Goal: Transaction & Acquisition: Book appointment/travel/reservation

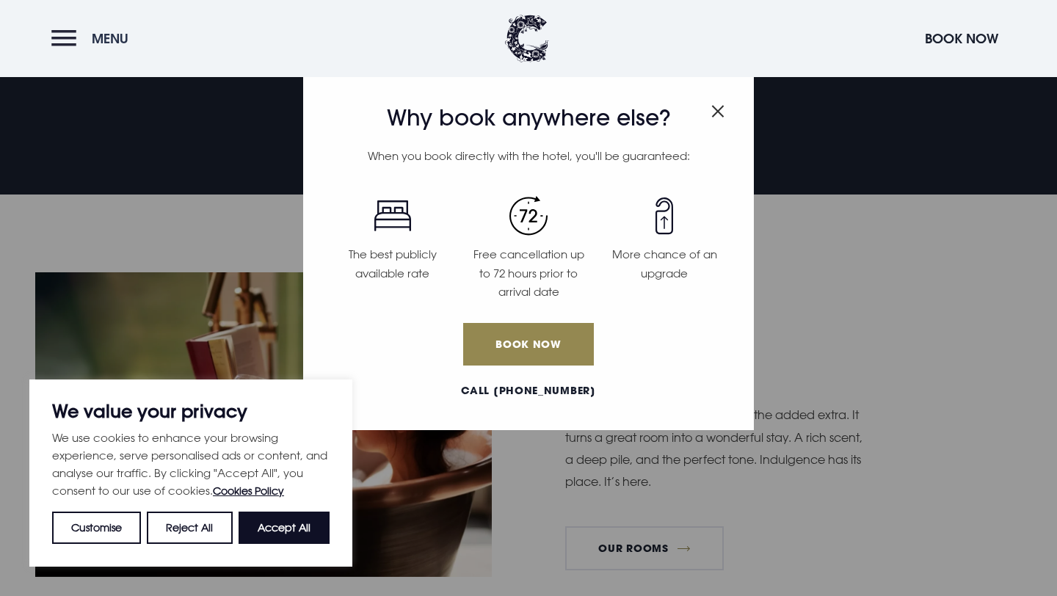
click at [57, 34] on button "Menu" at bounding box center [93, 39] width 84 height 32
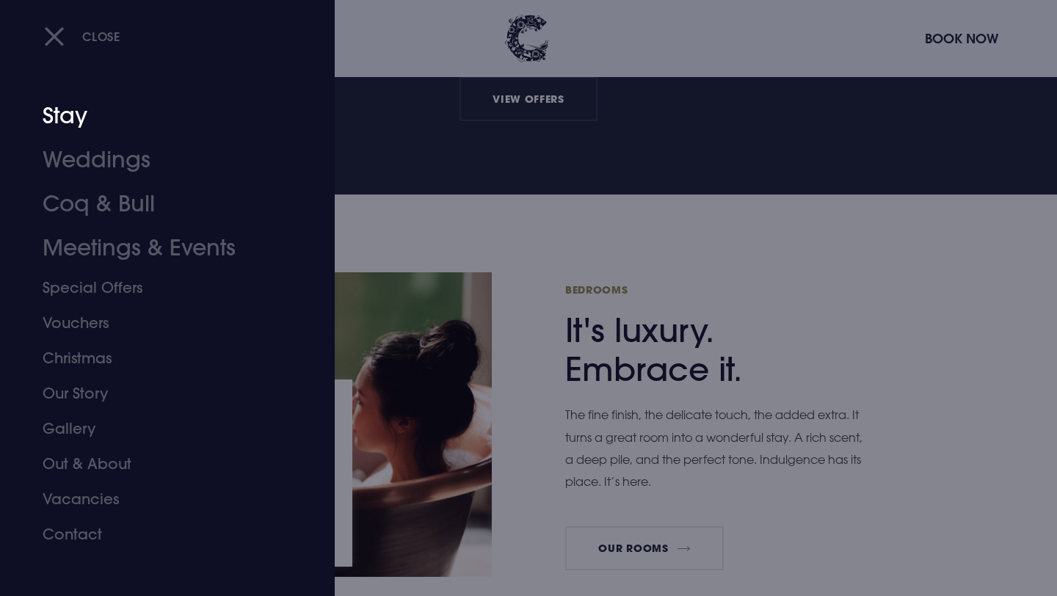
click at [79, 127] on link "Stay" at bounding box center [159, 116] width 232 height 44
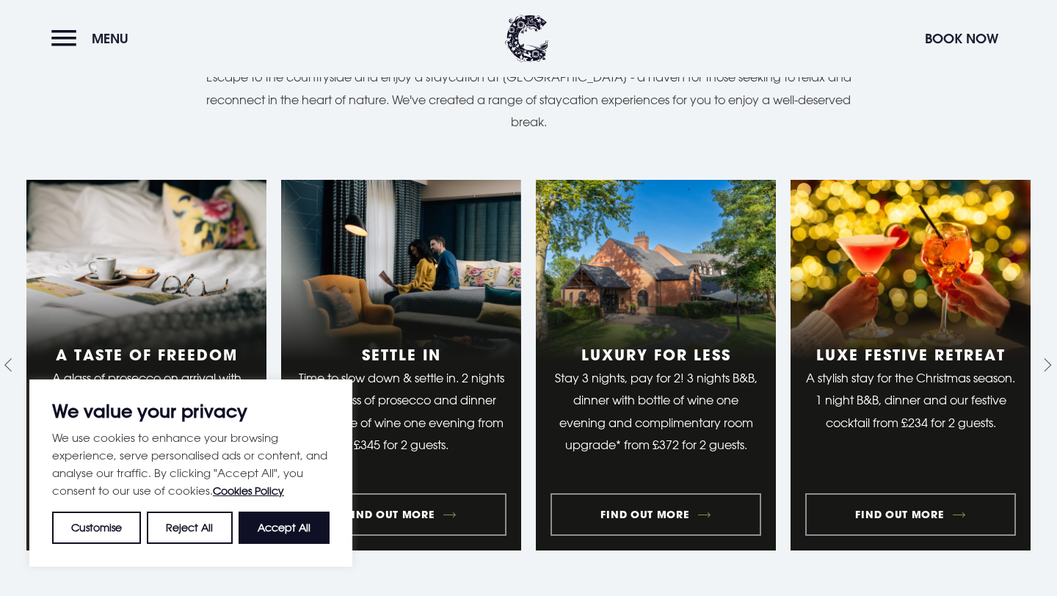
scroll to position [1152, 0]
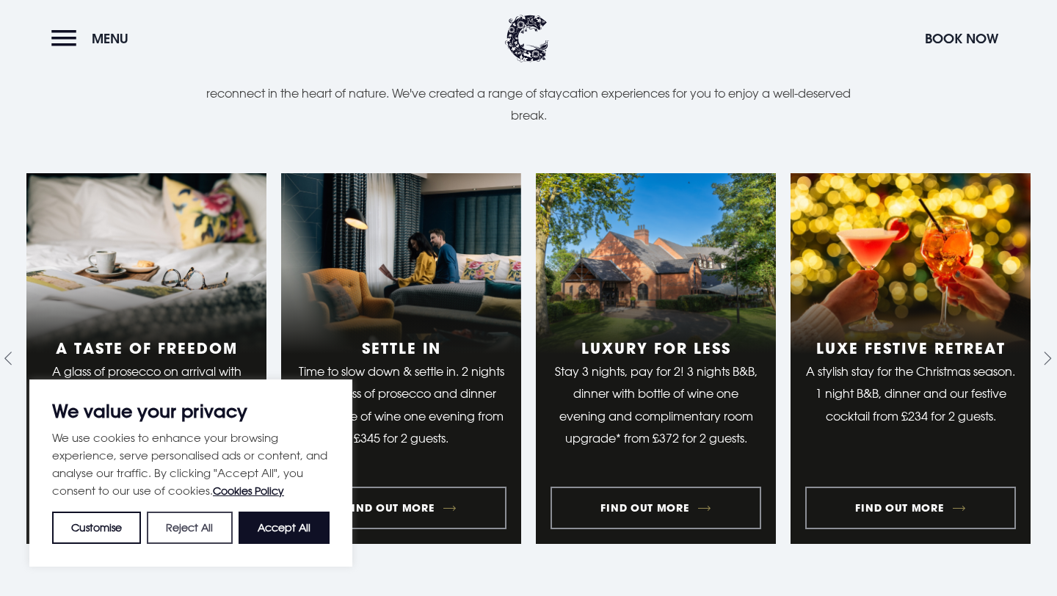
click at [204, 536] on button "Reject All" at bounding box center [189, 527] width 85 height 32
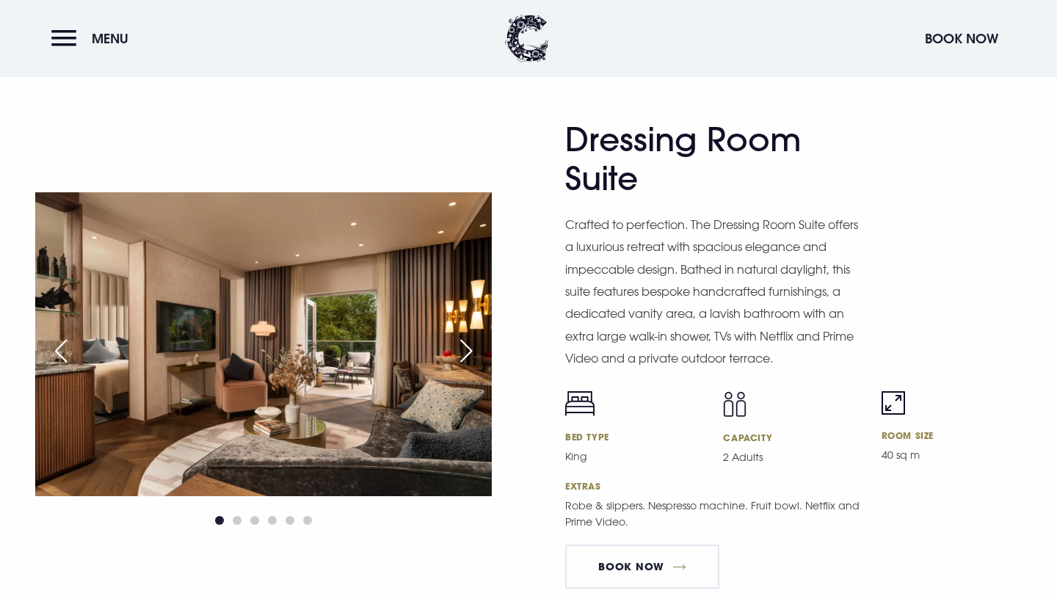
scroll to position [2240, 0]
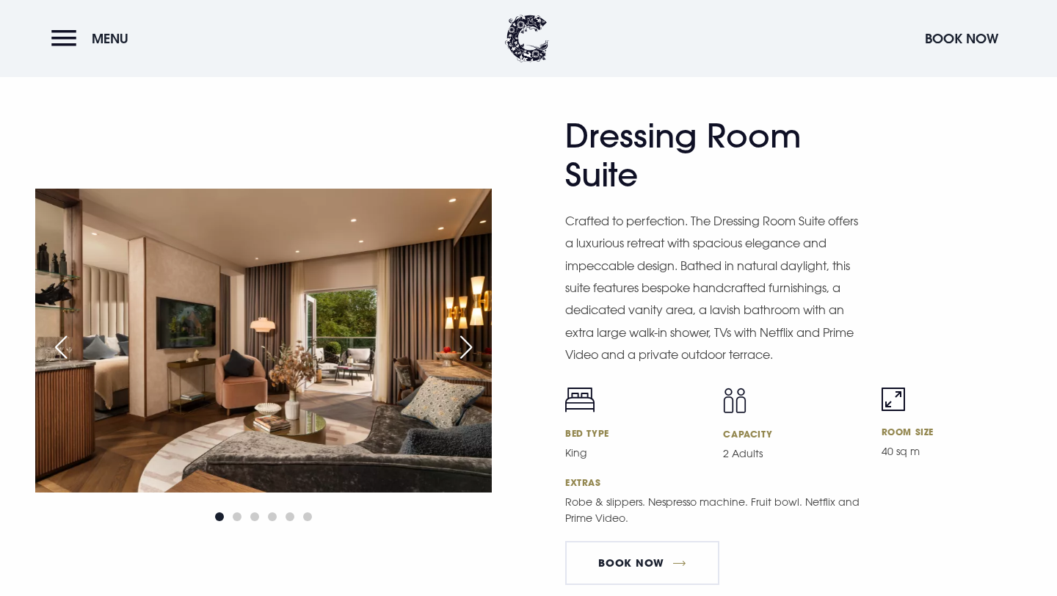
click at [468, 338] on div "Next slide" at bounding box center [466, 347] width 37 height 32
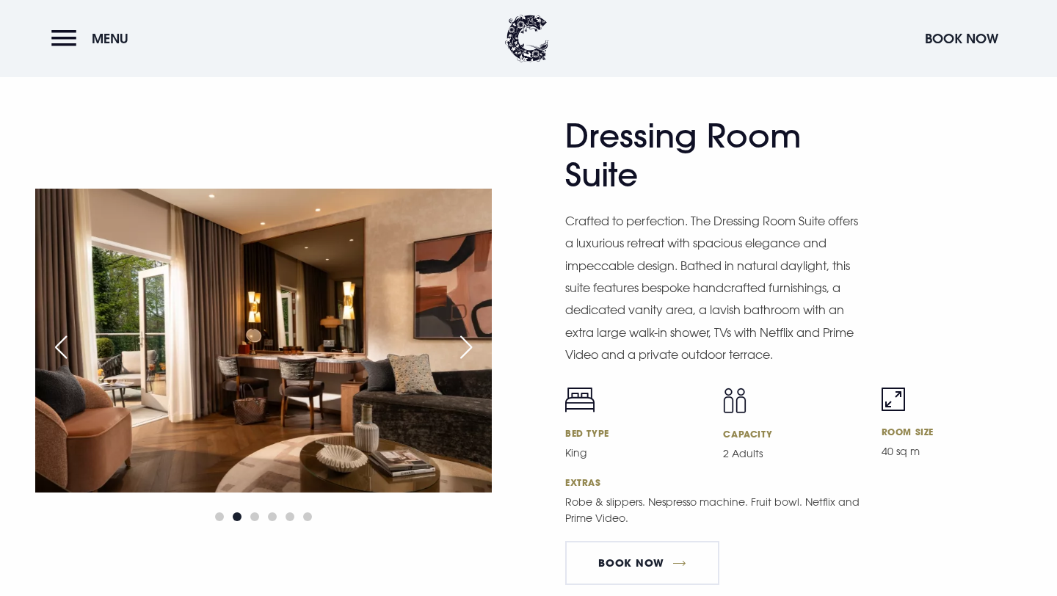
click at [468, 338] on div "Next slide" at bounding box center [466, 347] width 37 height 32
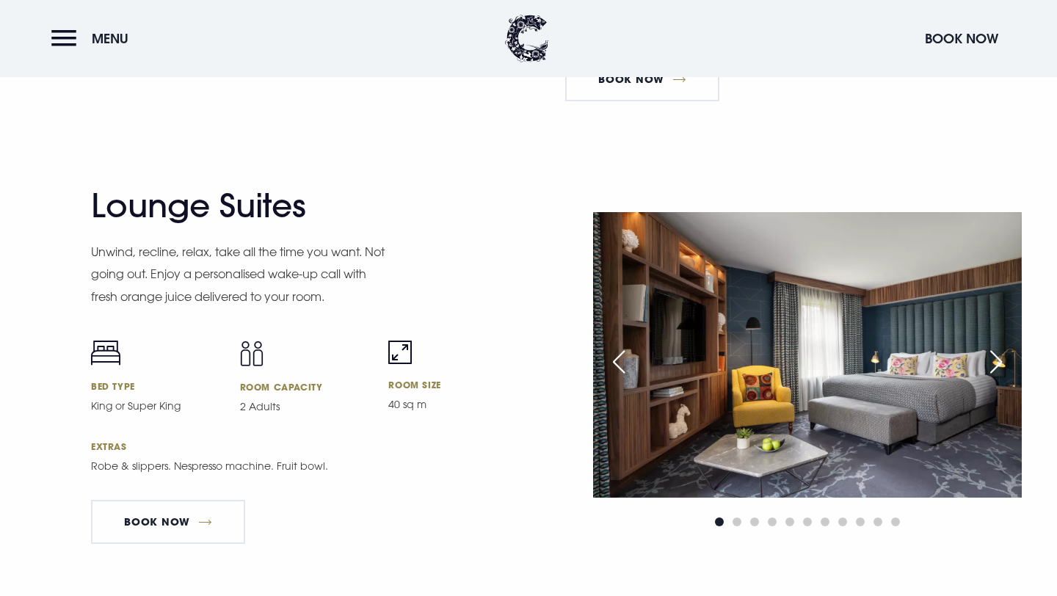
scroll to position [2723, 0]
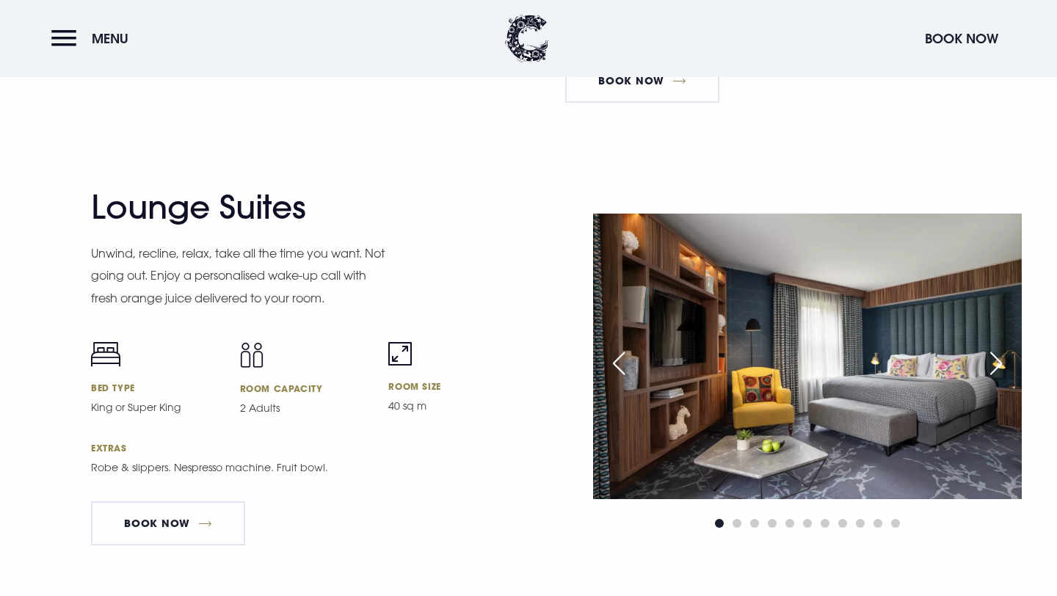
click at [615, 363] on div "Previous slide" at bounding box center [618, 363] width 37 height 32
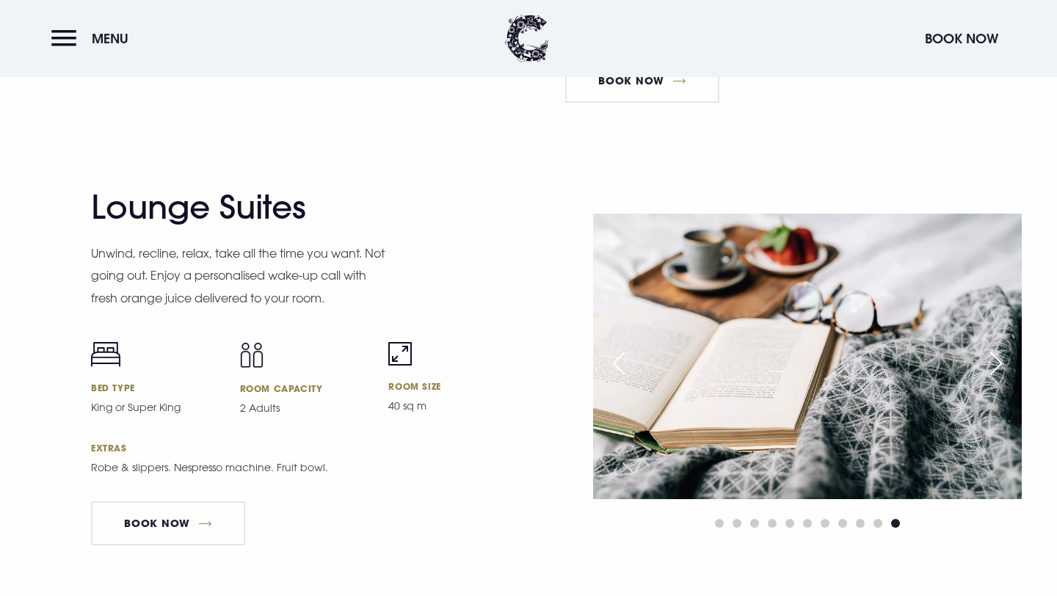
click at [615, 363] on div "Previous slide" at bounding box center [618, 363] width 37 height 32
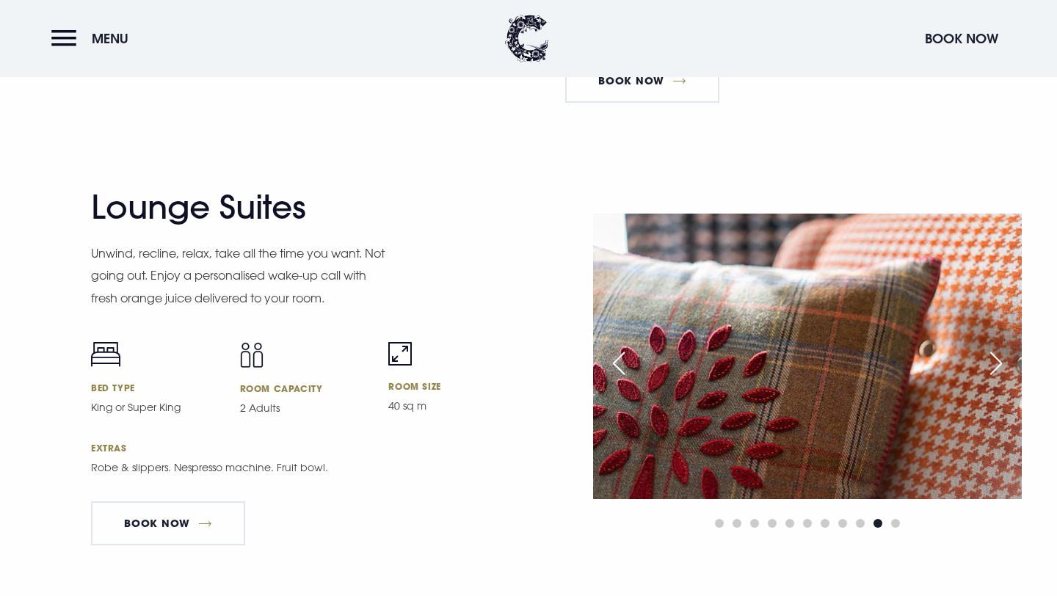
click at [615, 363] on div "Previous slide" at bounding box center [618, 363] width 37 height 32
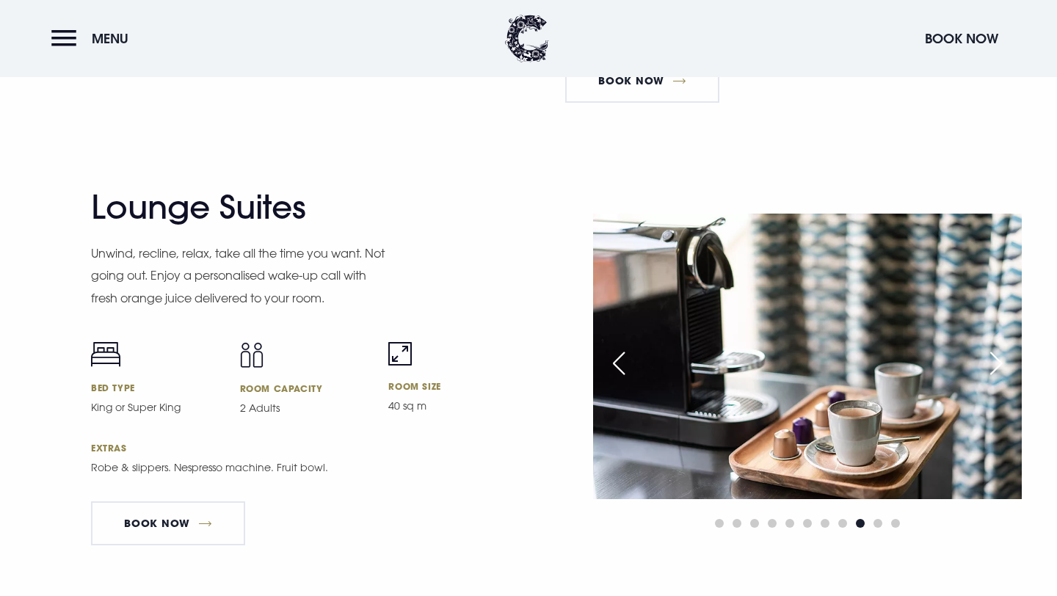
click at [615, 363] on div "Previous slide" at bounding box center [618, 363] width 37 height 32
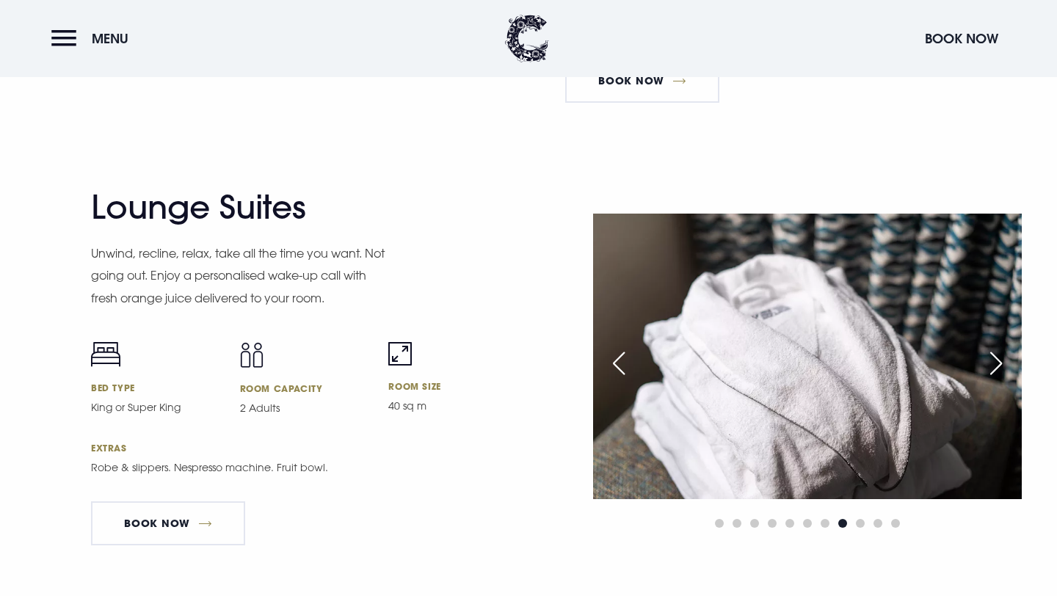
click at [615, 363] on div "Previous slide" at bounding box center [618, 363] width 37 height 32
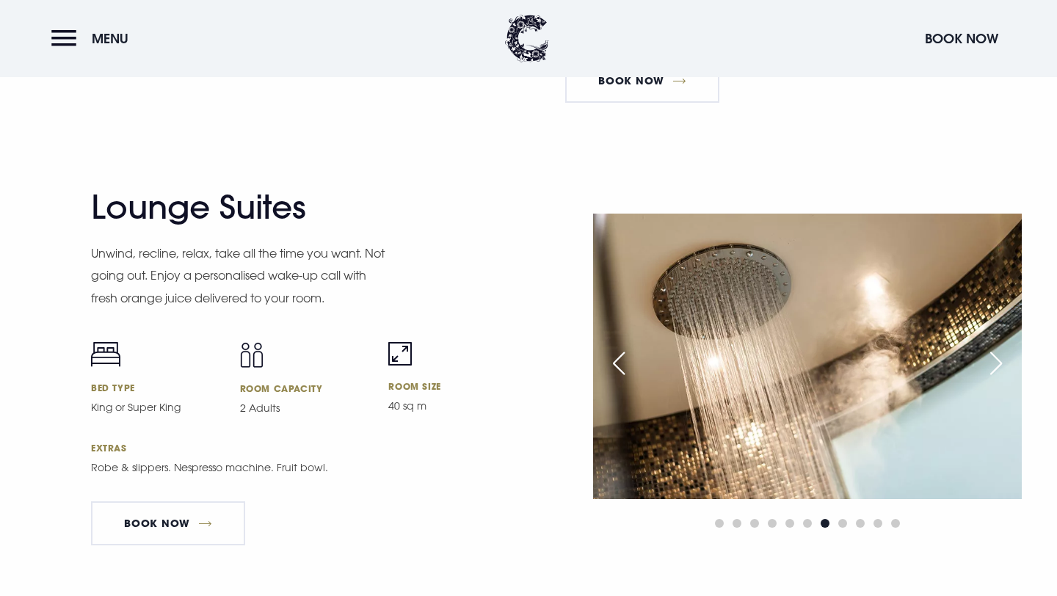
click at [615, 363] on div "Previous slide" at bounding box center [618, 363] width 37 height 32
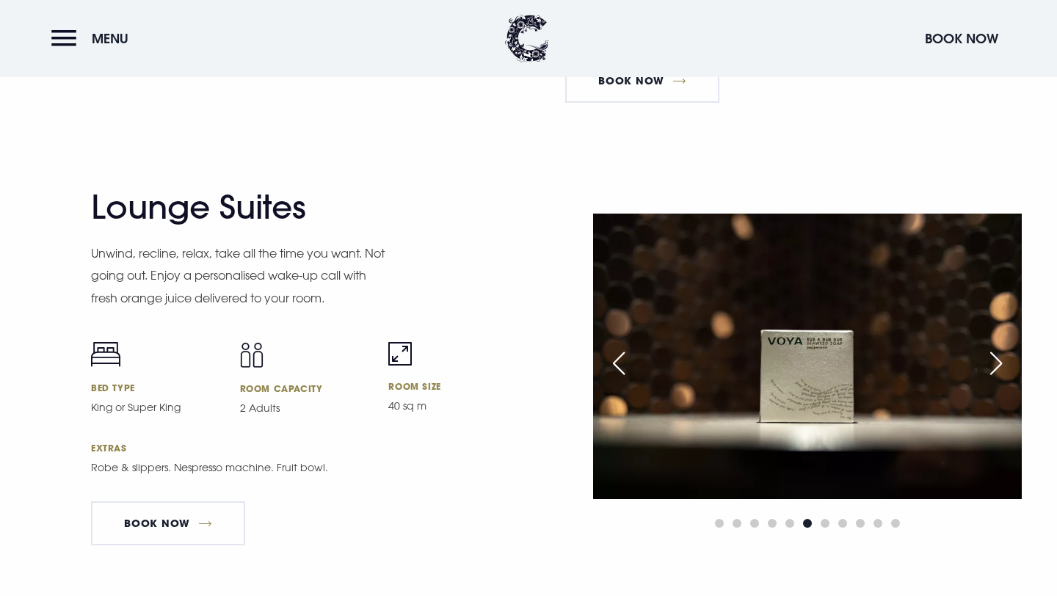
click at [615, 363] on div "Previous slide" at bounding box center [618, 363] width 37 height 32
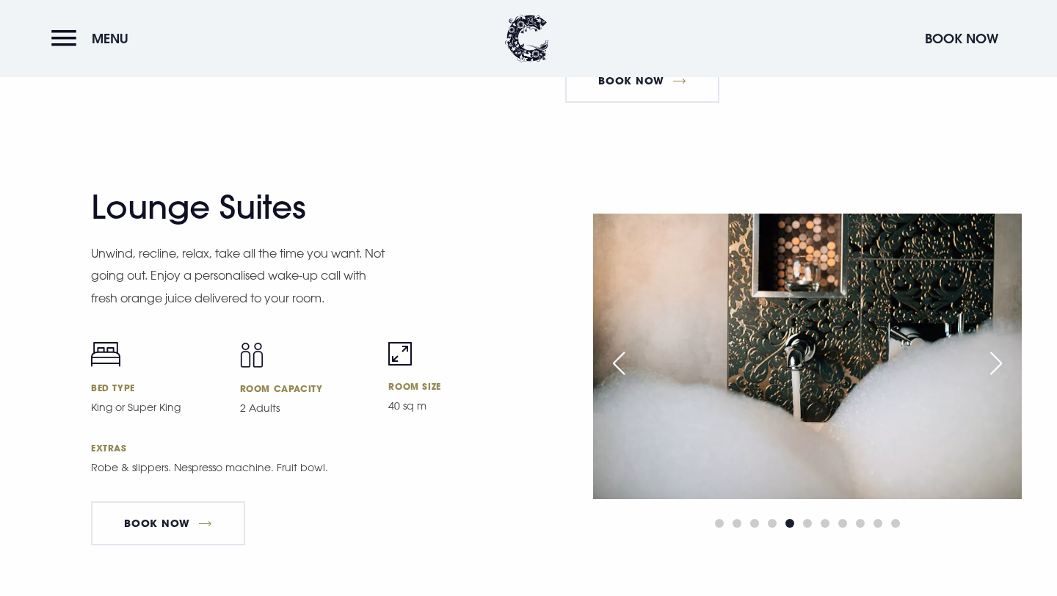
click at [615, 363] on div "Previous slide" at bounding box center [618, 363] width 37 height 32
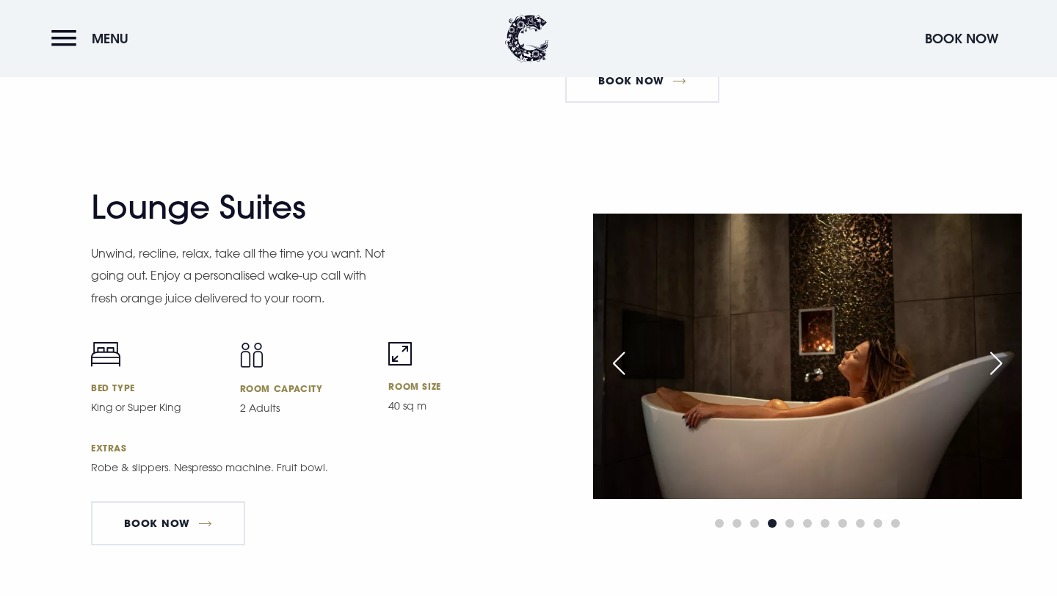
click at [615, 363] on div "Previous slide" at bounding box center [618, 363] width 37 height 32
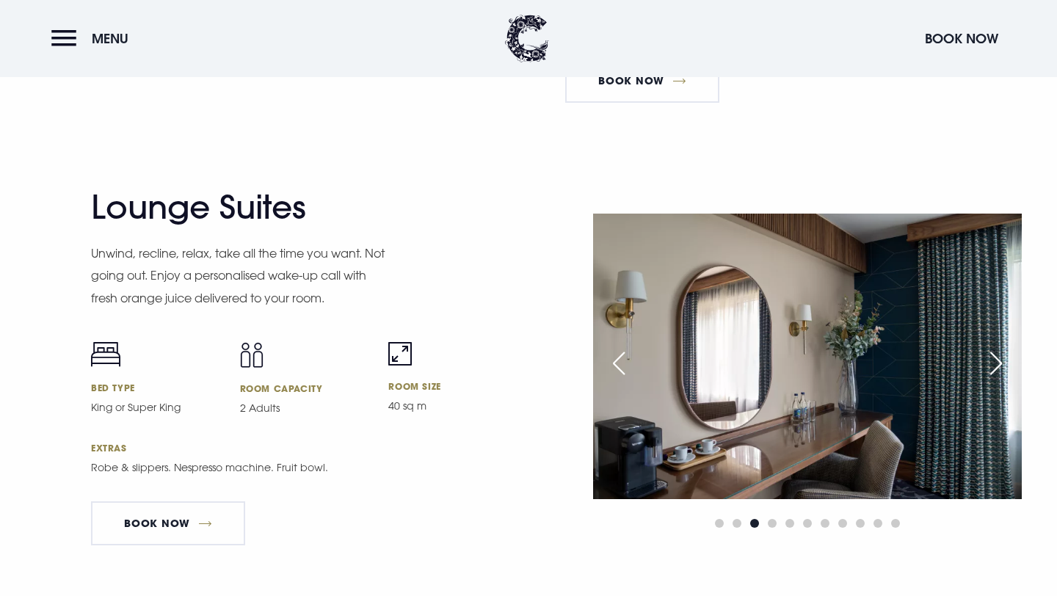
click at [615, 363] on div "Previous slide" at bounding box center [618, 363] width 37 height 32
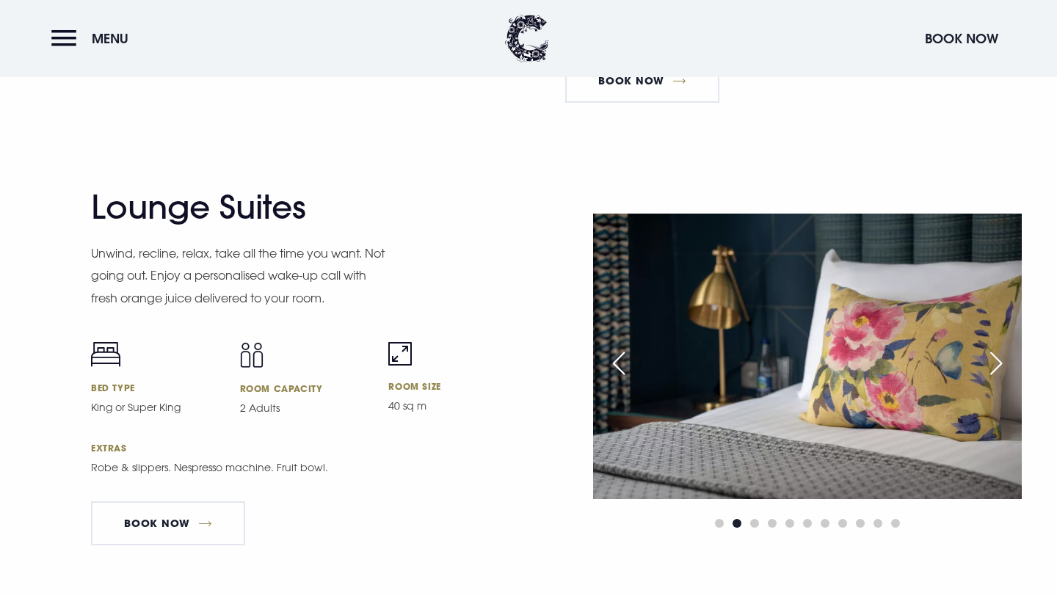
click at [616, 363] on div "Previous slide" at bounding box center [618, 363] width 37 height 32
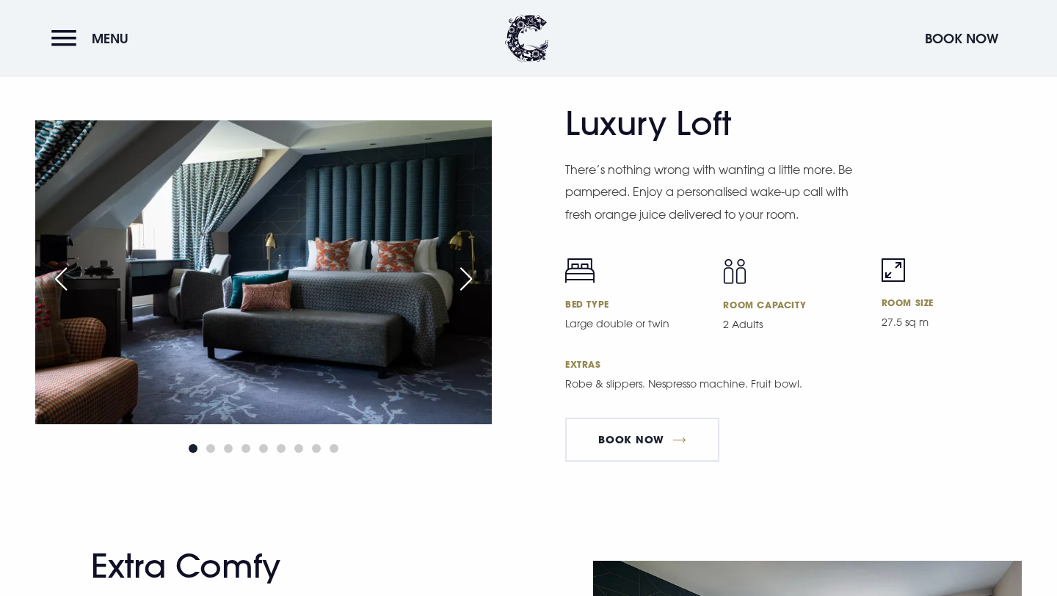
scroll to position [3249, 0]
click at [468, 272] on div "Next slide" at bounding box center [466, 278] width 37 height 32
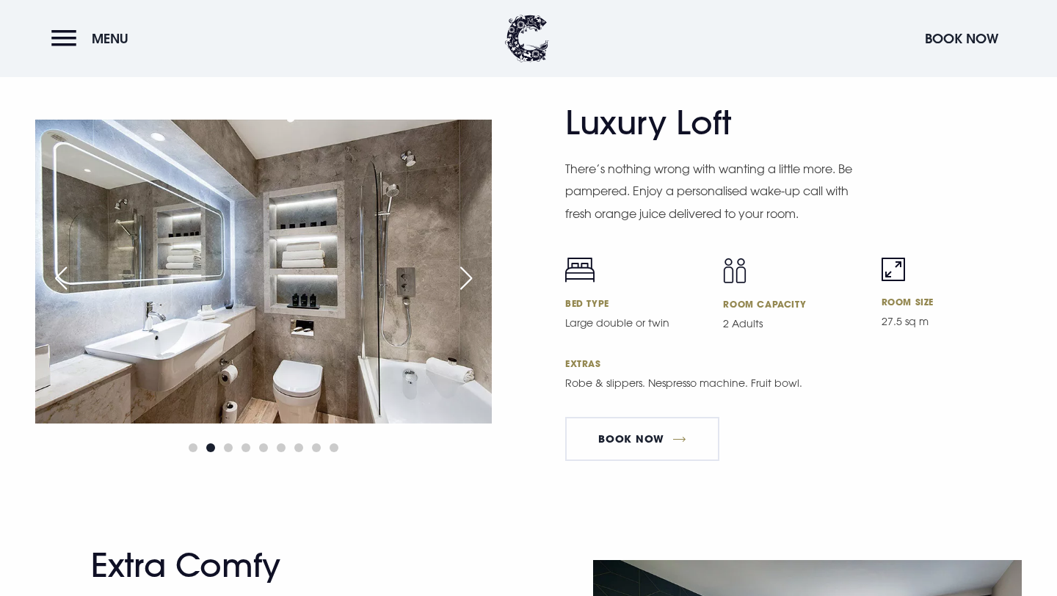
click at [468, 272] on div "Next slide" at bounding box center [466, 278] width 37 height 32
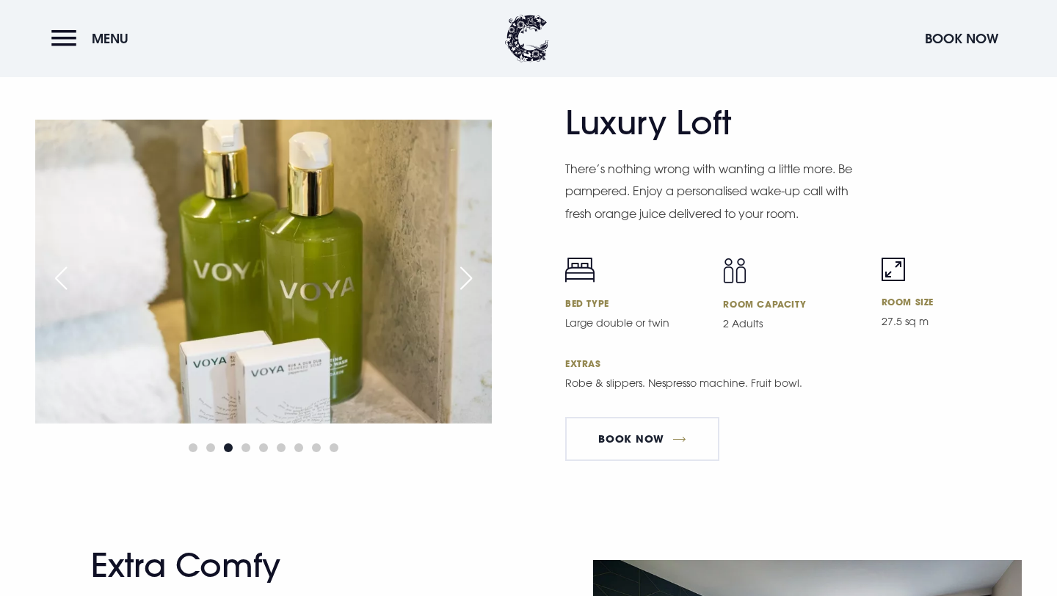
click at [468, 272] on div "Next slide" at bounding box center [466, 278] width 37 height 32
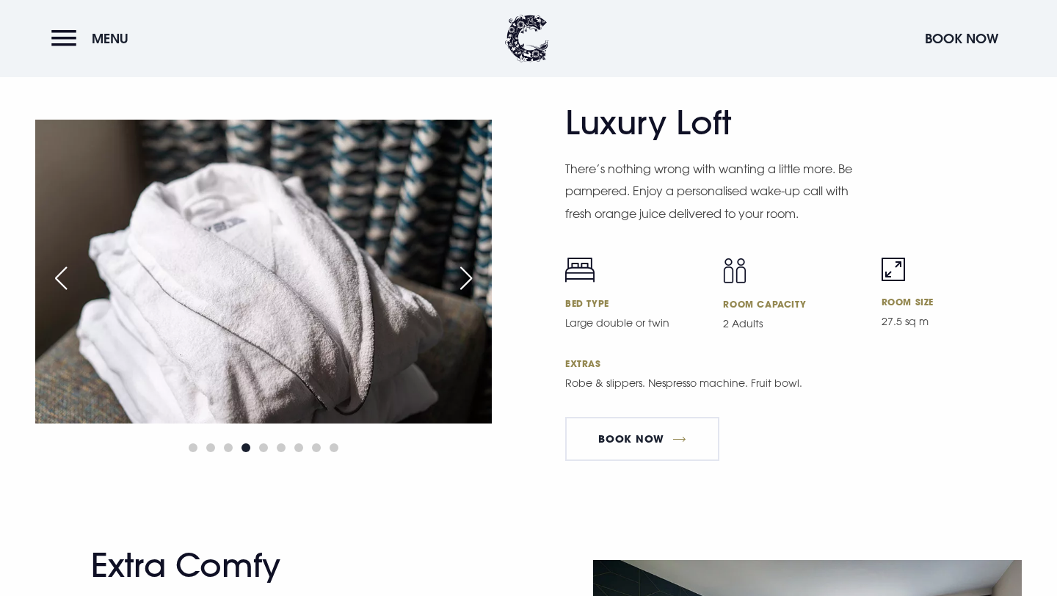
click at [468, 272] on div "Next slide" at bounding box center [466, 278] width 37 height 32
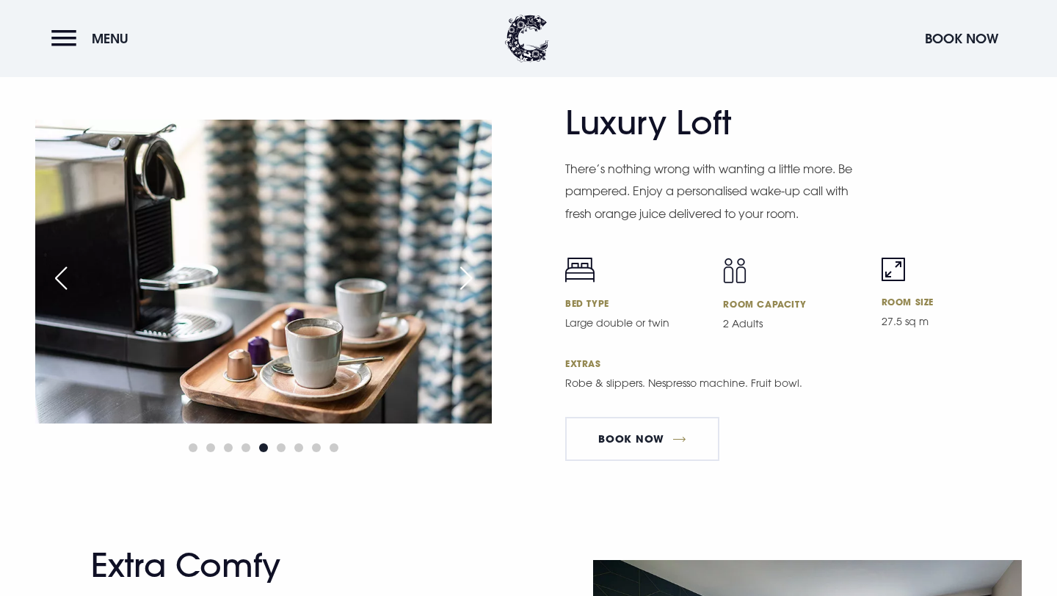
click at [468, 272] on div "Next slide" at bounding box center [466, 278] width 37 height 32
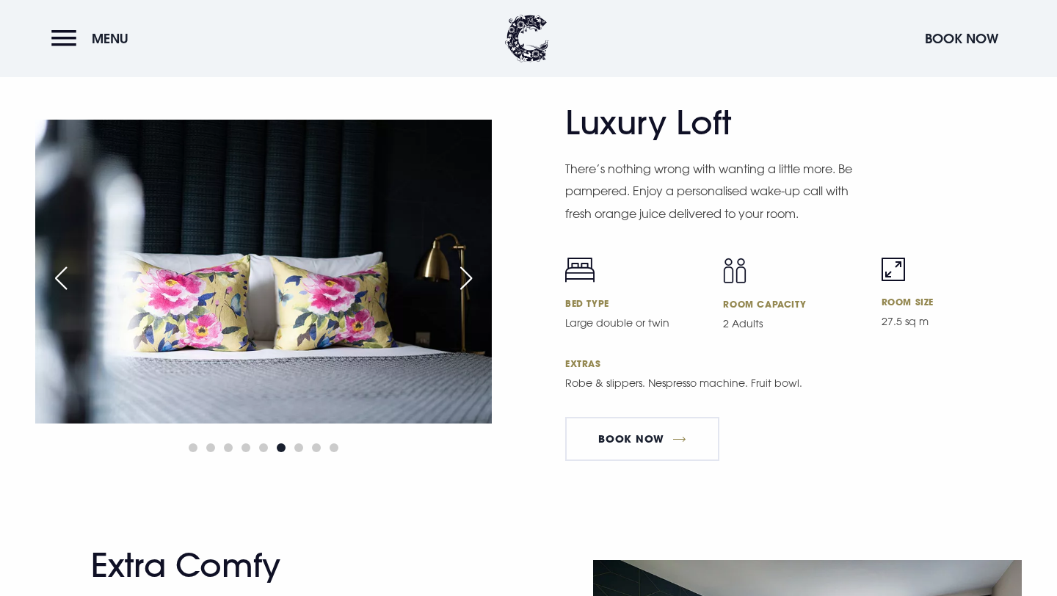
click at [468, 272] on div "Next slide" at bounding box center [466, 278] width 37 height 32
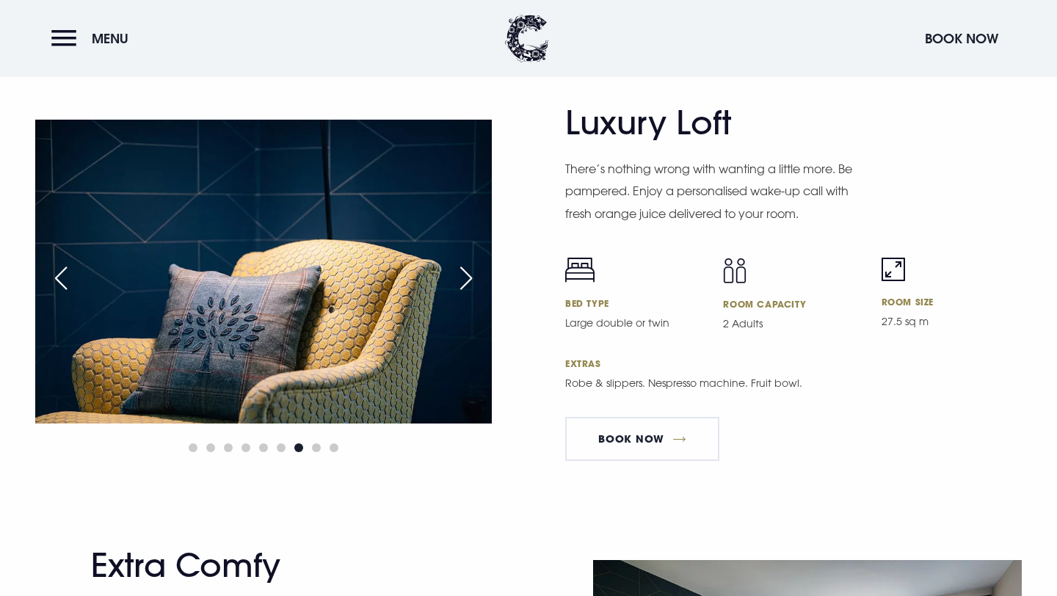
click at [468, 272] on div "Next slide" at bounding box center [466, 278] width 37 height 32
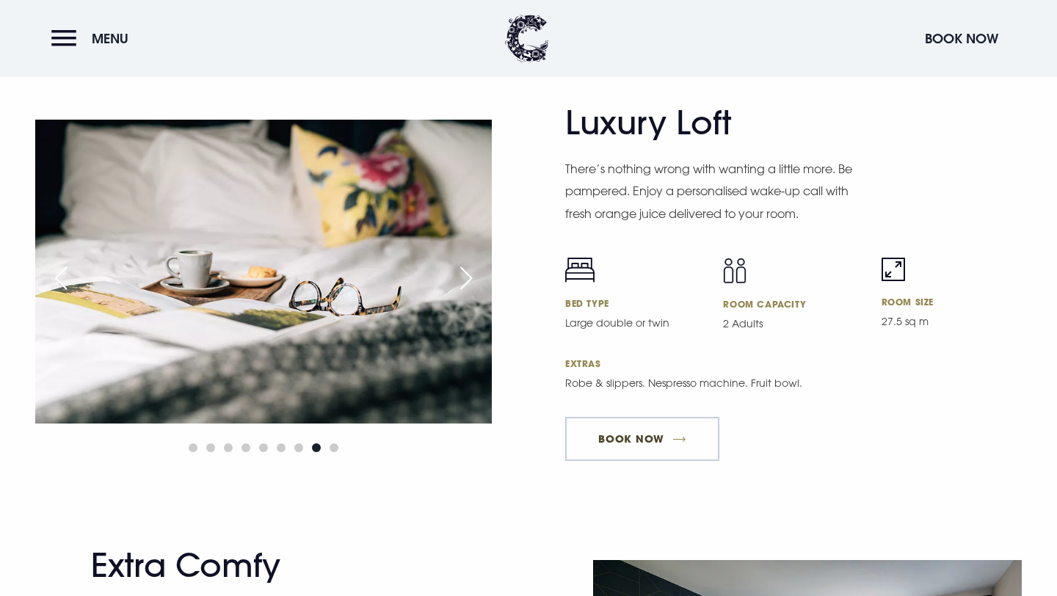
click at [607, 436] on link "Book Now" at bounding box center [642, 439] width 154 height 44
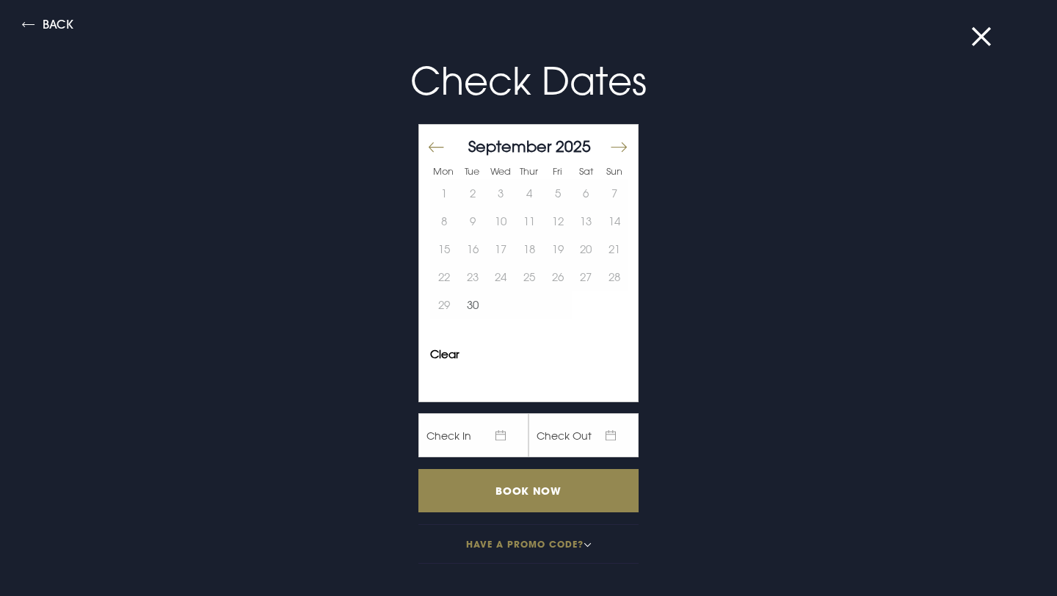
click at [619, 151] on button "Move forward to switch to the next month." at bounding box center [618, 147] width 18 height 31
click at [529, 243] on button "16" at bounding box center [529, 249] width 29 height 28
click at [569, 243] on button "17" at bounding box center [557, 249] width 29 height 28
click at [535, 245] on button "16" at bounding box center [529, 249] width 29 height 28
click at [581, 245] on button "18" at bounding box center [586, 249] width 29 height 28
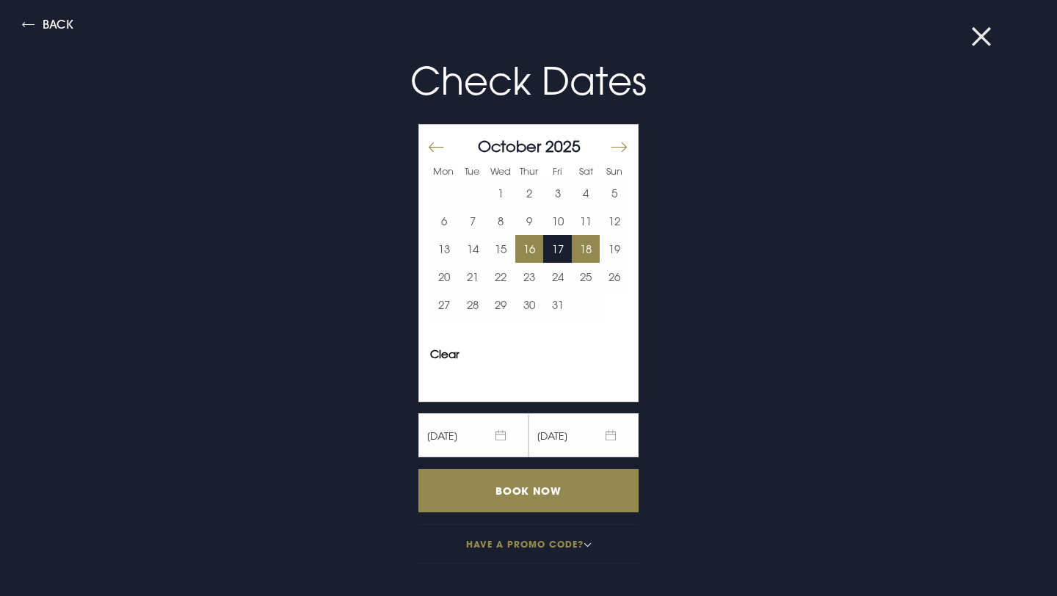
click at [980, 44] on button at bounding box center [990, 36] width 38 height 15
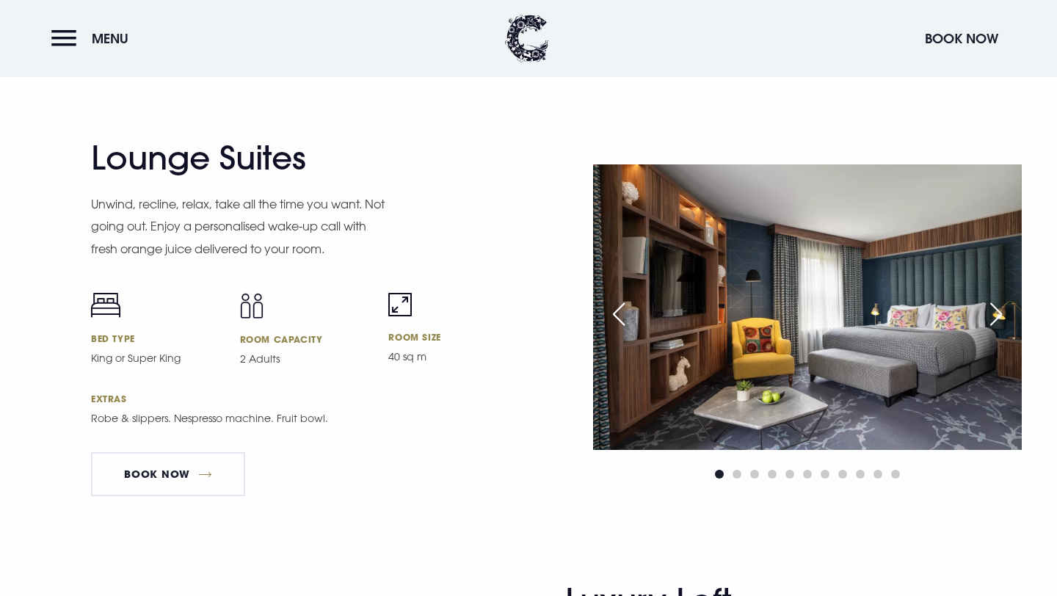
scroll to position [2778, 0]
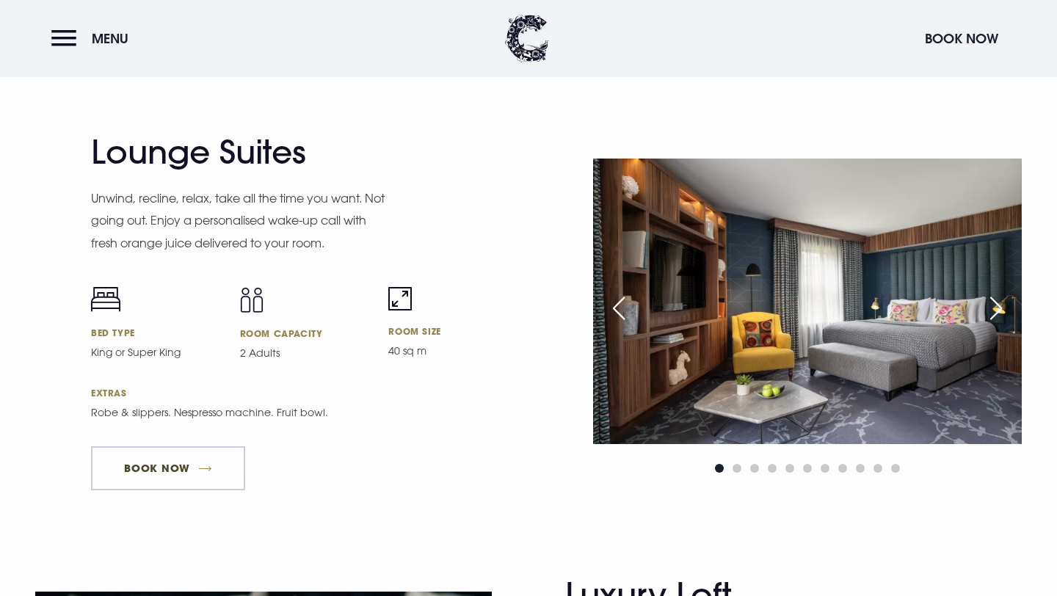
click at [203, 459] on link "Book Now" at bounding box center [168, 468] width 154 height 44
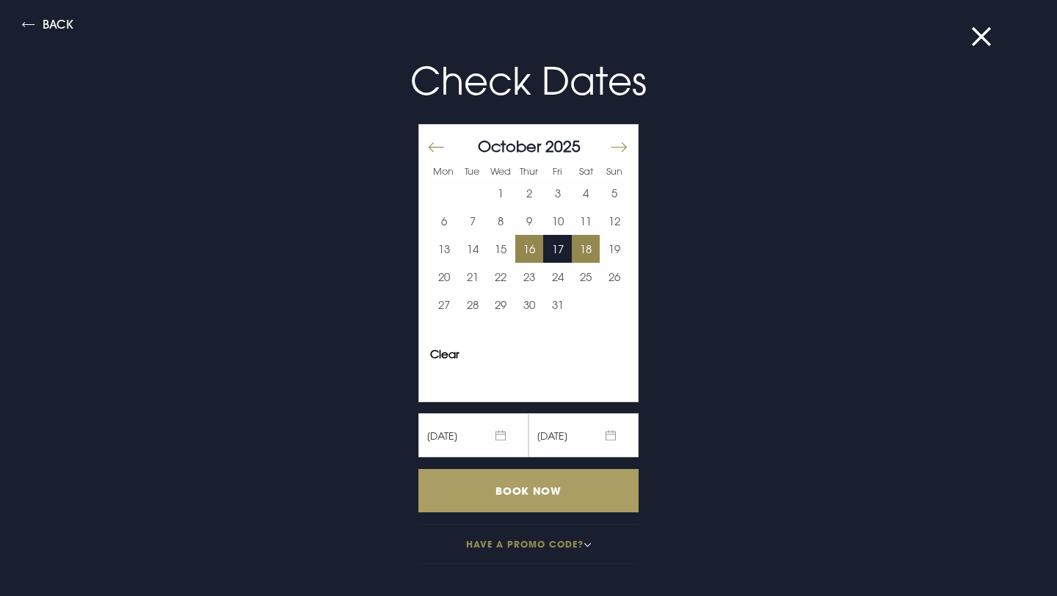
click at [511, 490] on input "Book Now" at bounding box center [528, 490] width 220 height 43
